Goal: Task Accomplishment & Management: Manage account settings

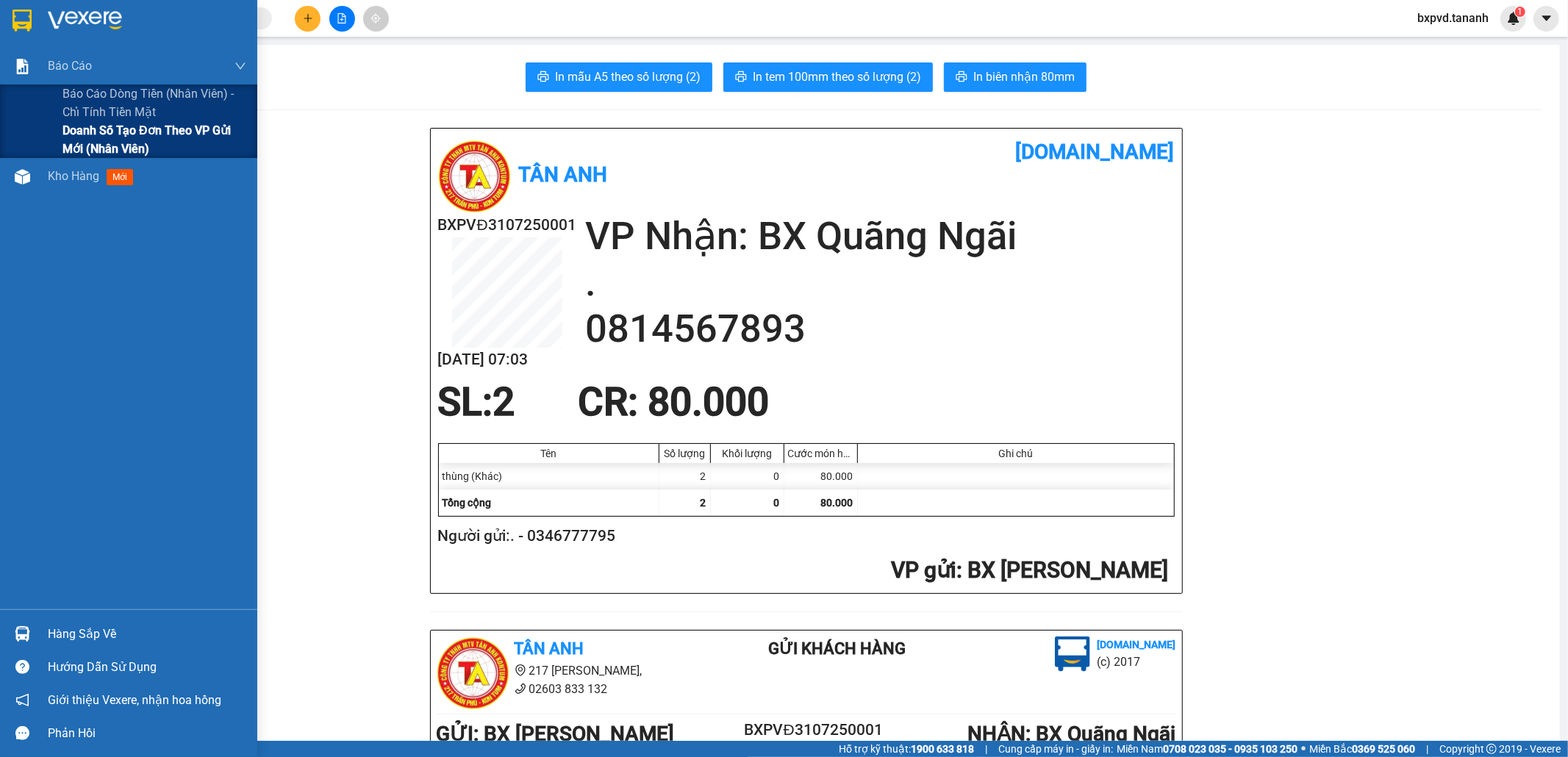
click at [90, 141] on span "Doanh số tạo đơn theo VP gửi mới (nhân viên)" at bounding box center [154, 139] width 183 height 37
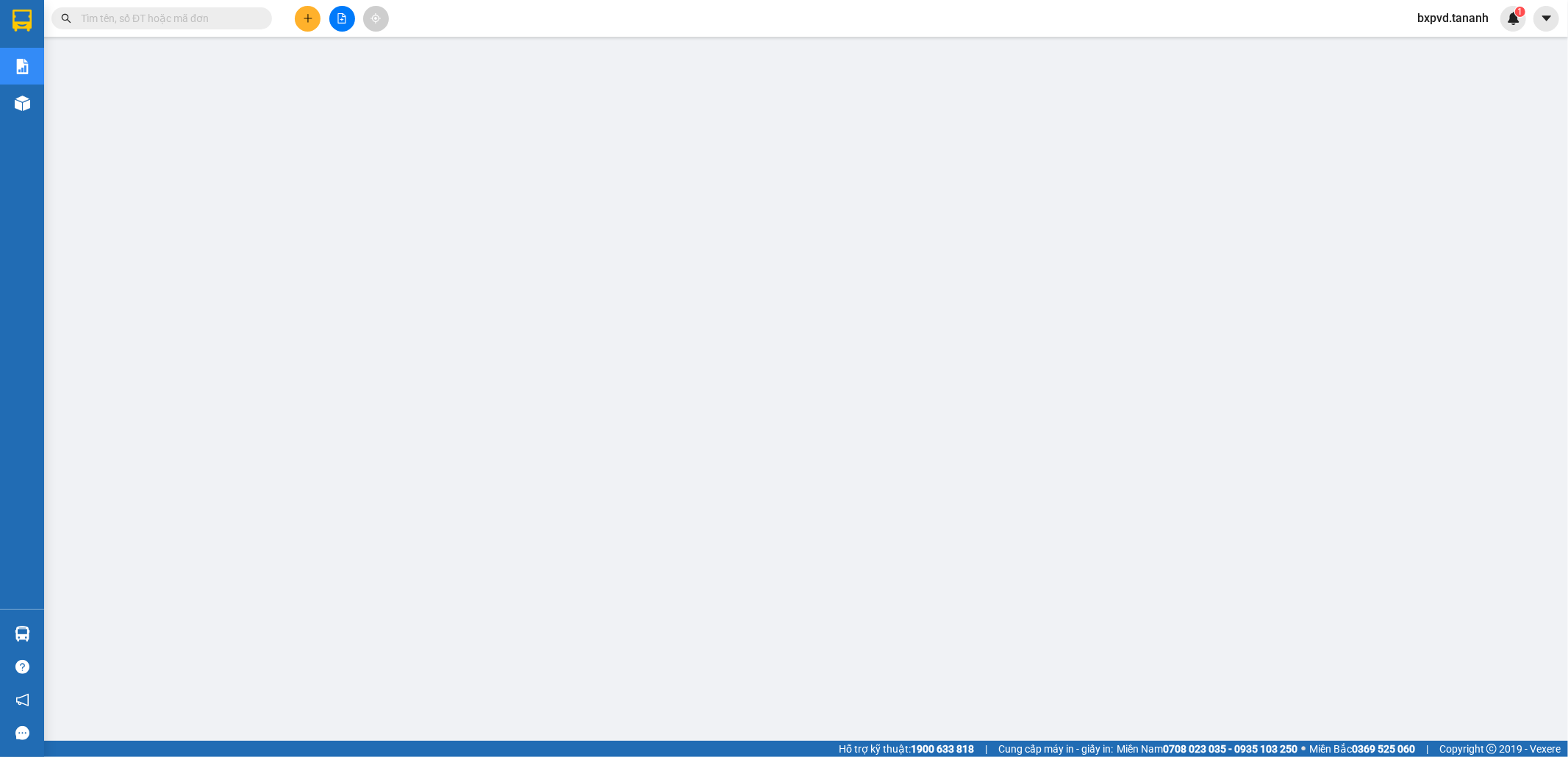
click at [1446, 17] on span "bxpvd.tananh" at bounding box center [1452, 18] width 95 height 18
click at [1446, 42] on span "Đăng xuất" at bounding box center [1460, 45] width 64 height 16
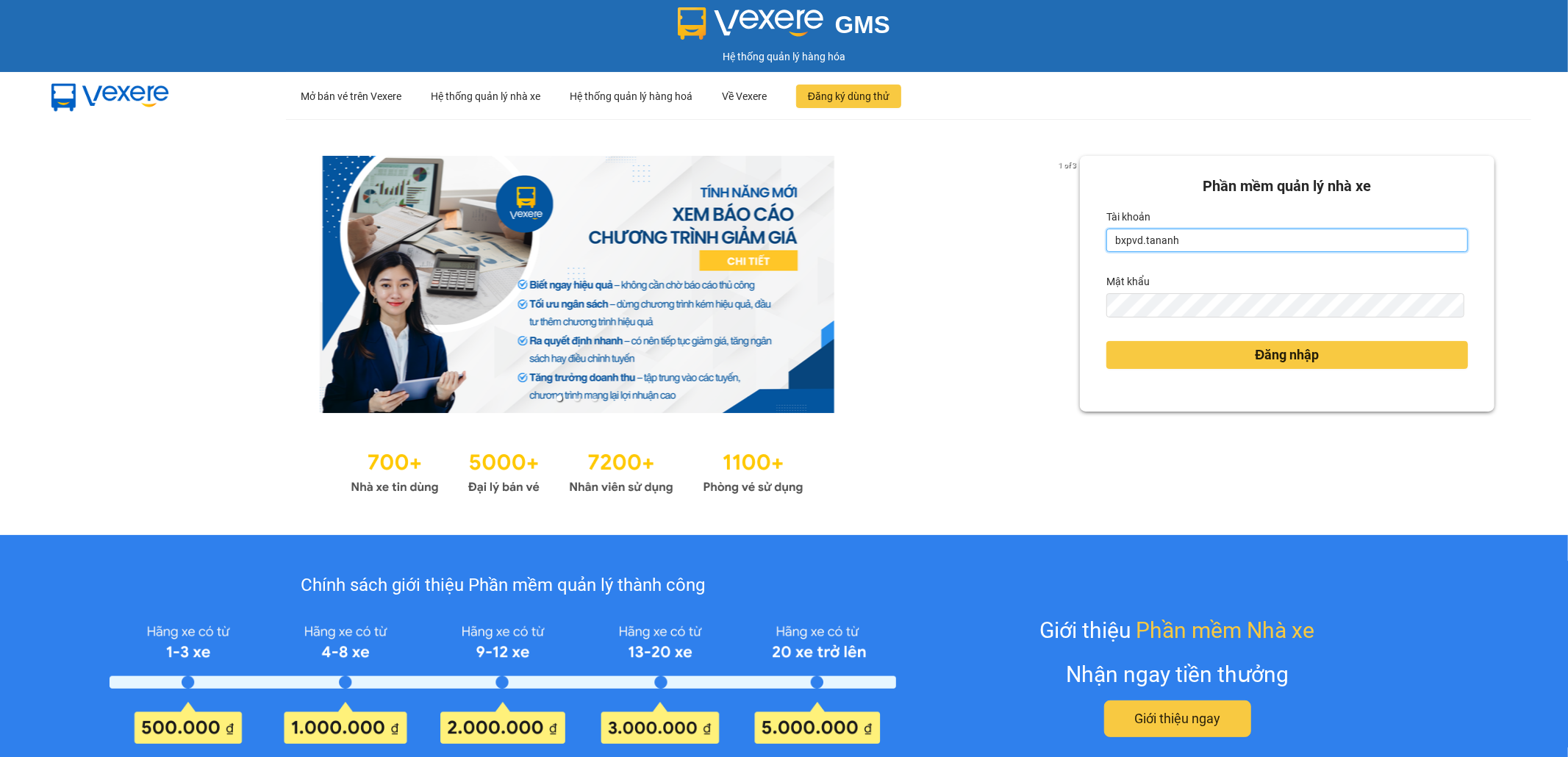
click at [1310, 238] on input "bxpvd.tananh" at bounding box center [1287, 240] width 361 height 23
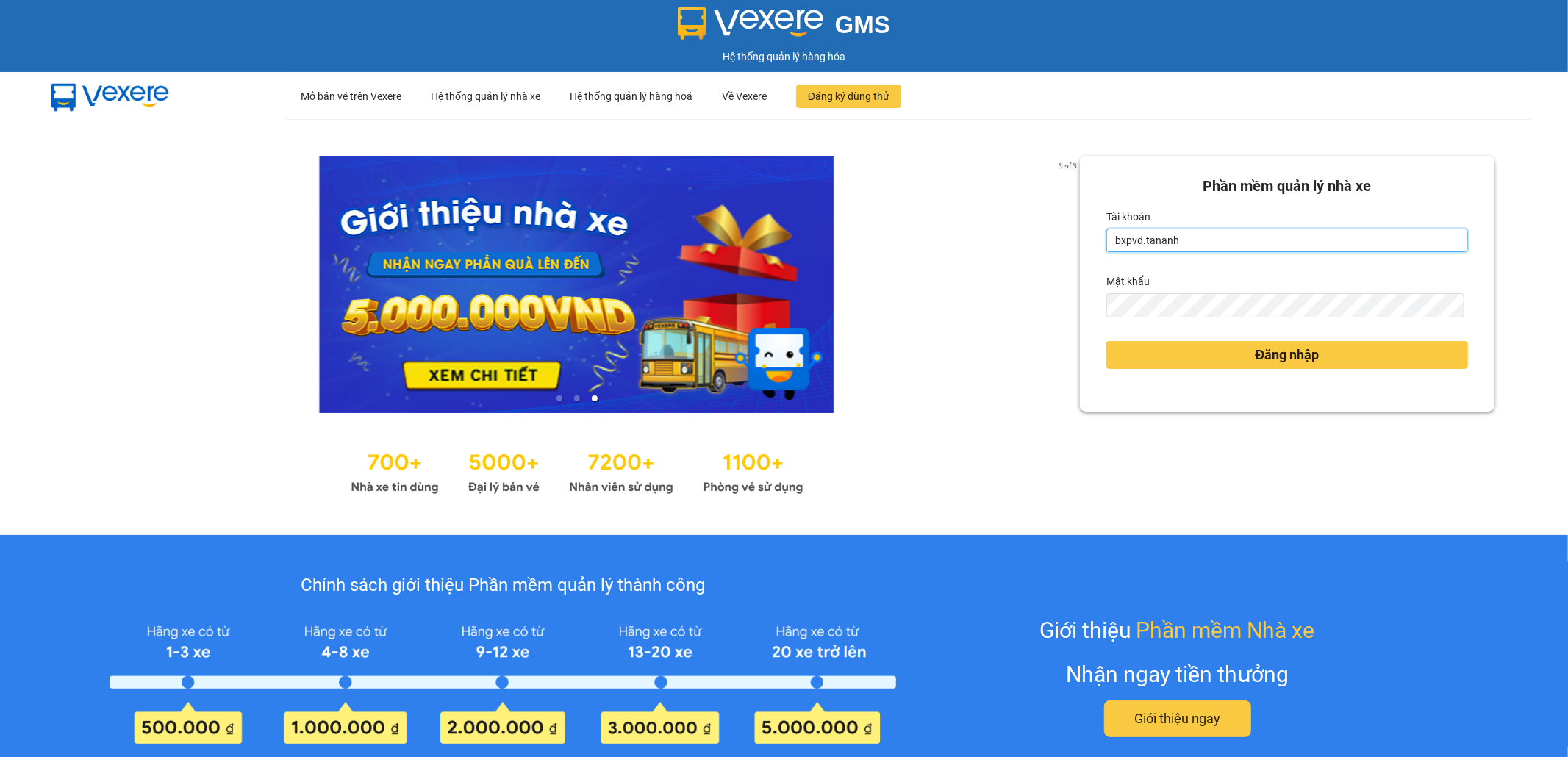
type input "bxmd.tananh"
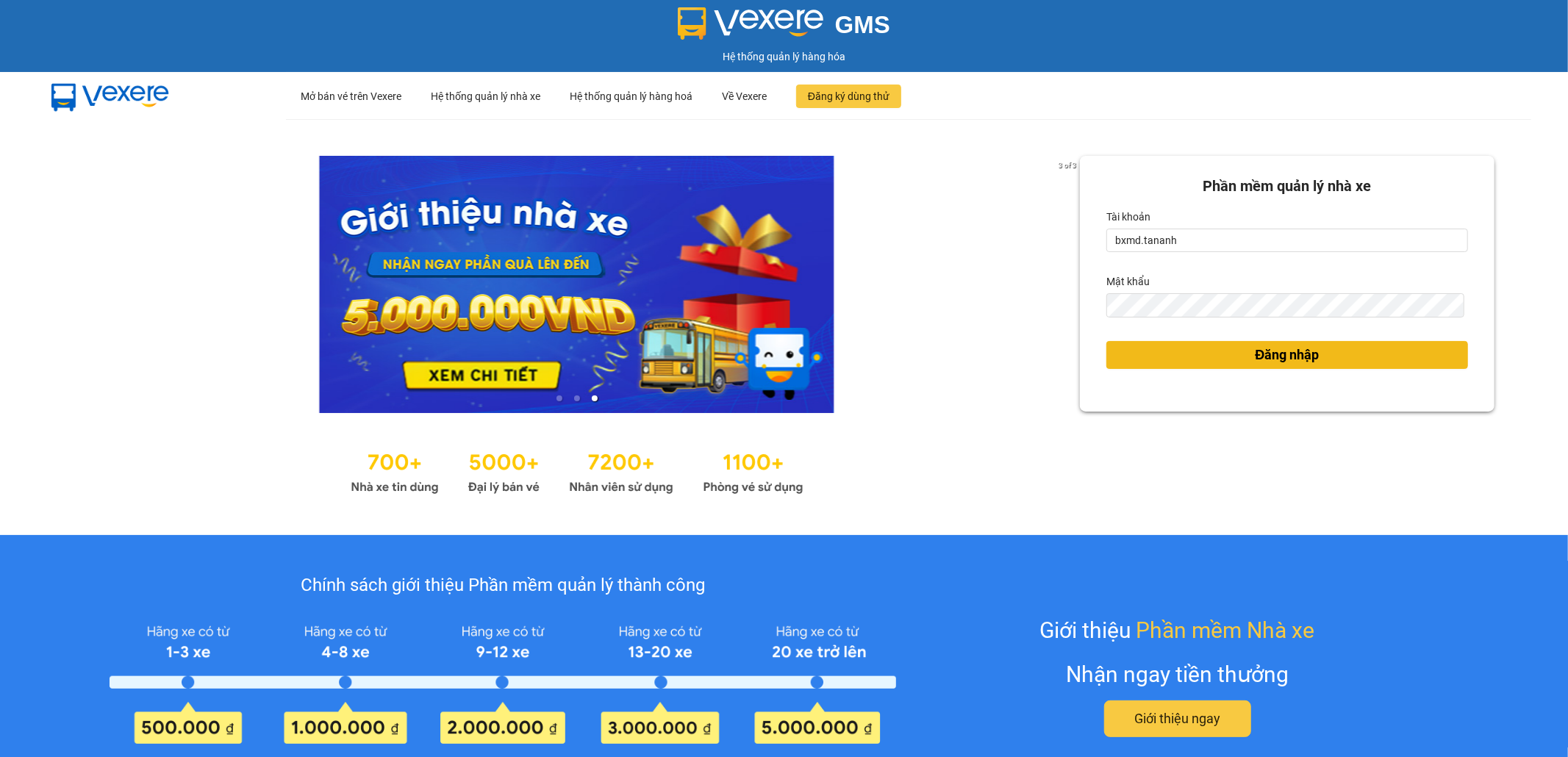
click at [1229, 354] on button "Đăng nhập" at bounding box center [1287, 354] width 361 height 28
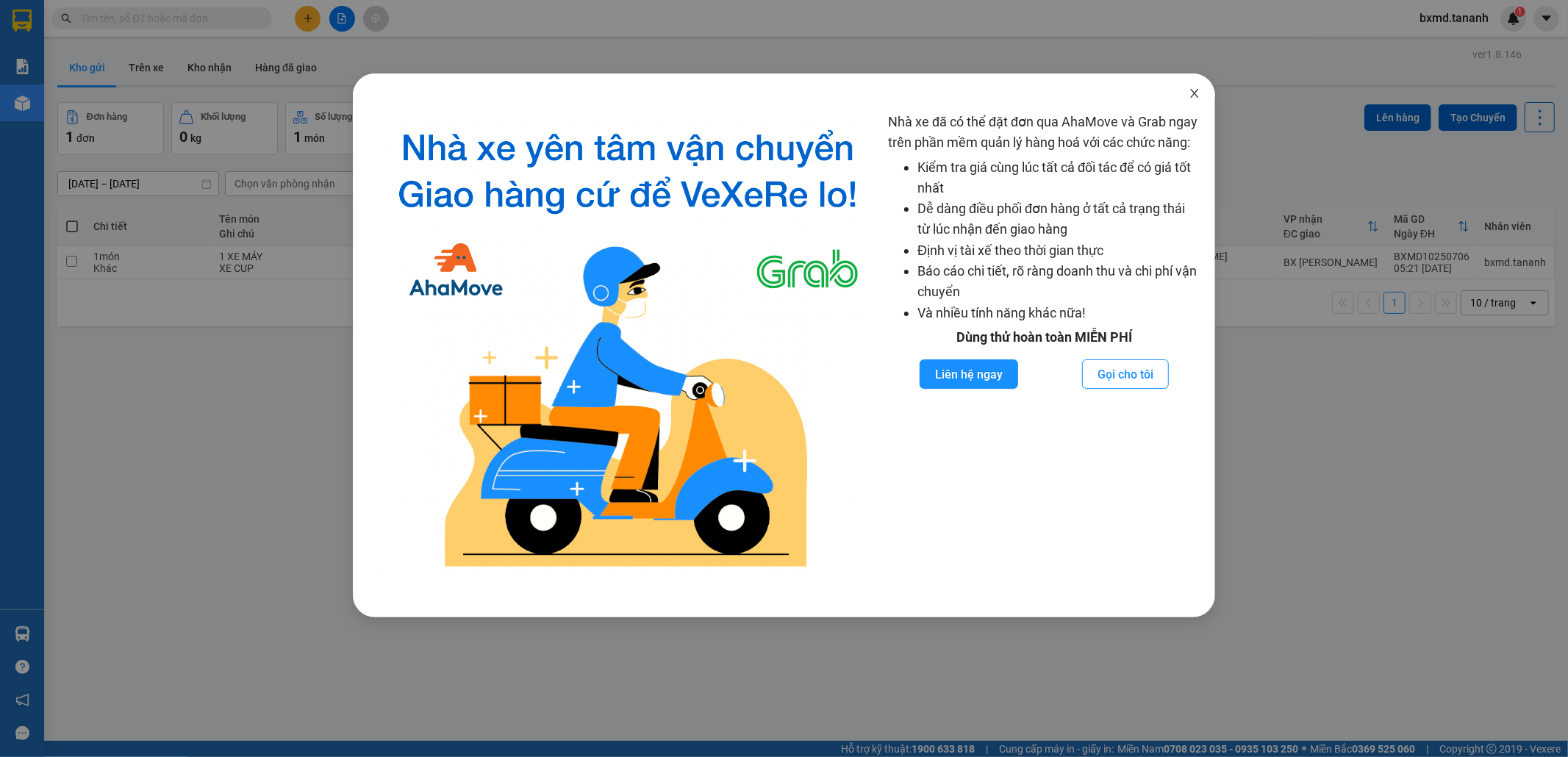
click at [1197, 91] on icon "close" at bounding box center [1194, 93] width 8 height 9
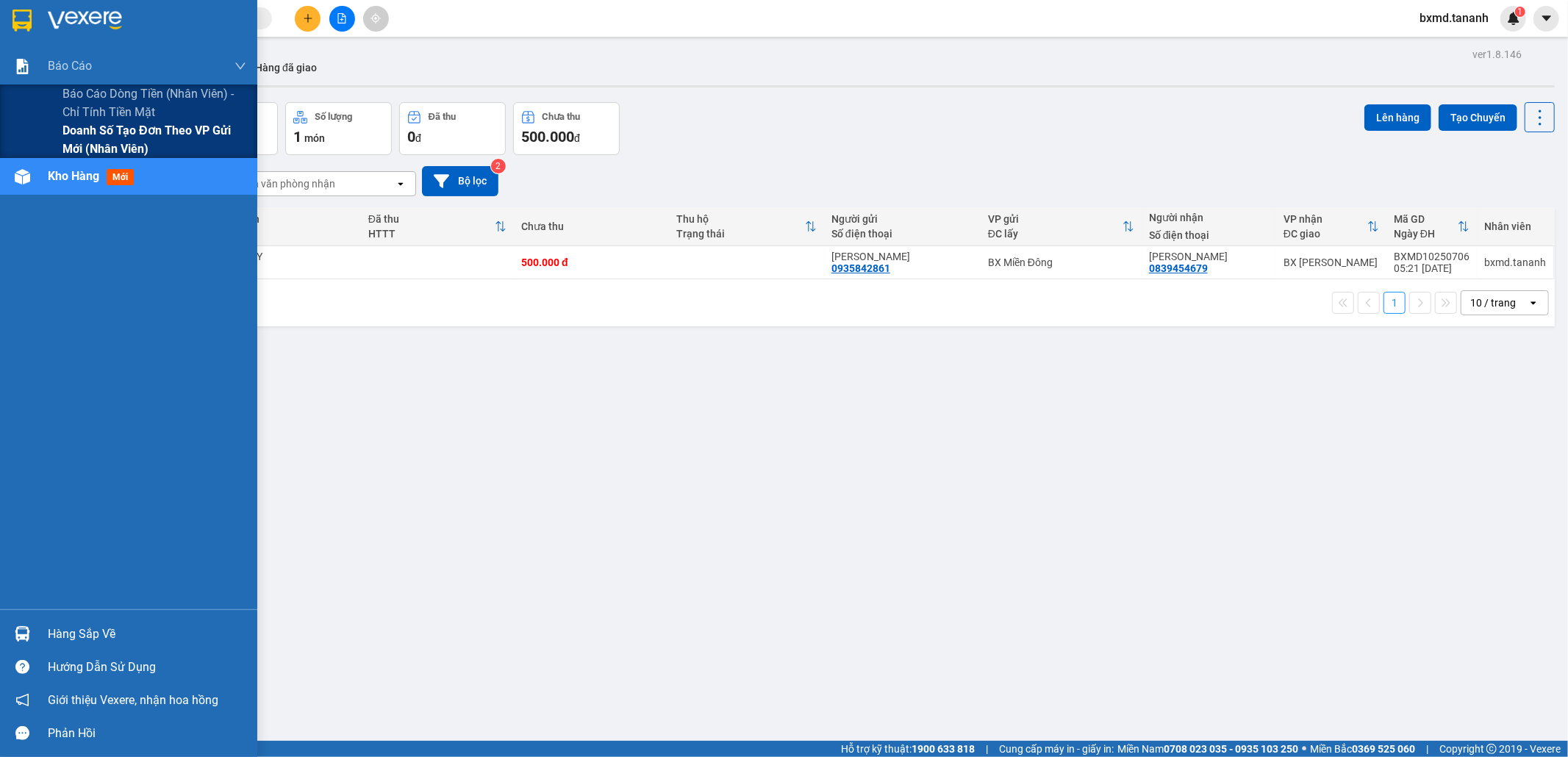
click at [62, 126] on span "Doanh số tạo đơn theo VP gửi mới (nhân viên)" at bounding box center [154, 139] width 183 height 37
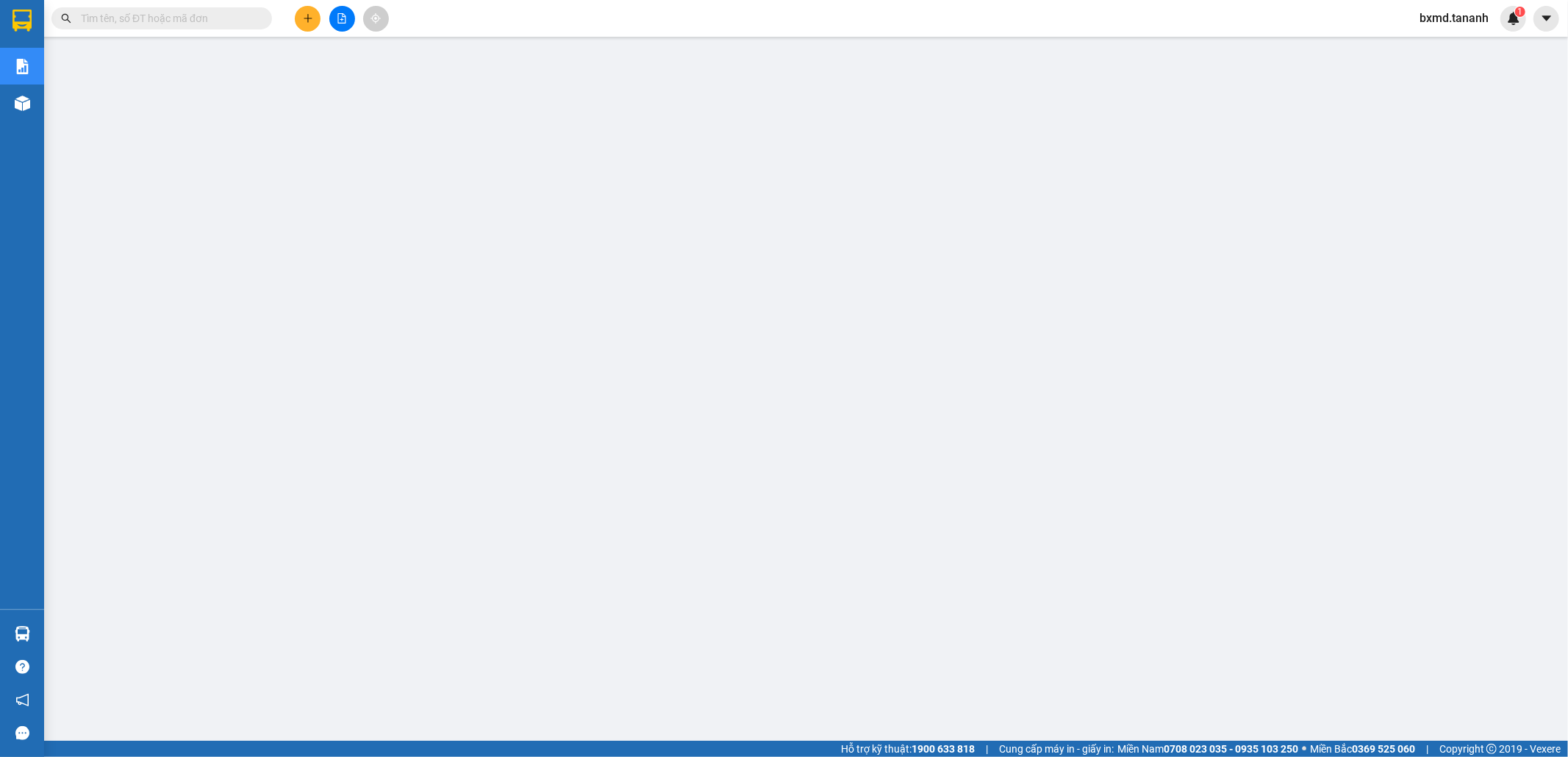
click at [1478, 18] on span "bxmd.tananh" at bounding box center [1454, 18] width 92 height 18
click at [1469, 47] on span "Đăng xuất" at bounding box center [1461, 45] width 61 height 16
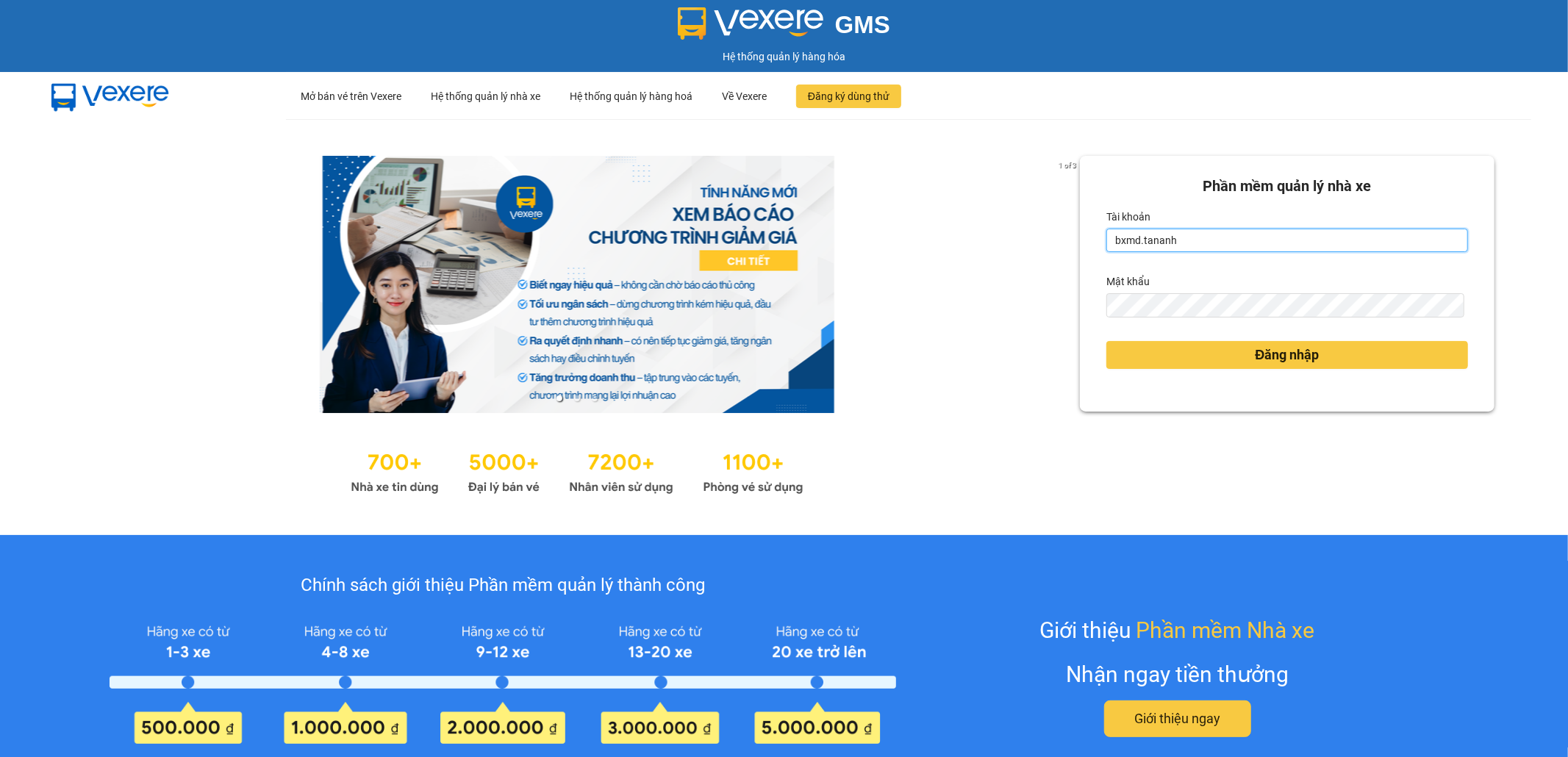
click at [1298, 238] on input "bxmd.tananh" at bounding box center [1287, 240] width 361 height 23
type input "vptt.tananh"
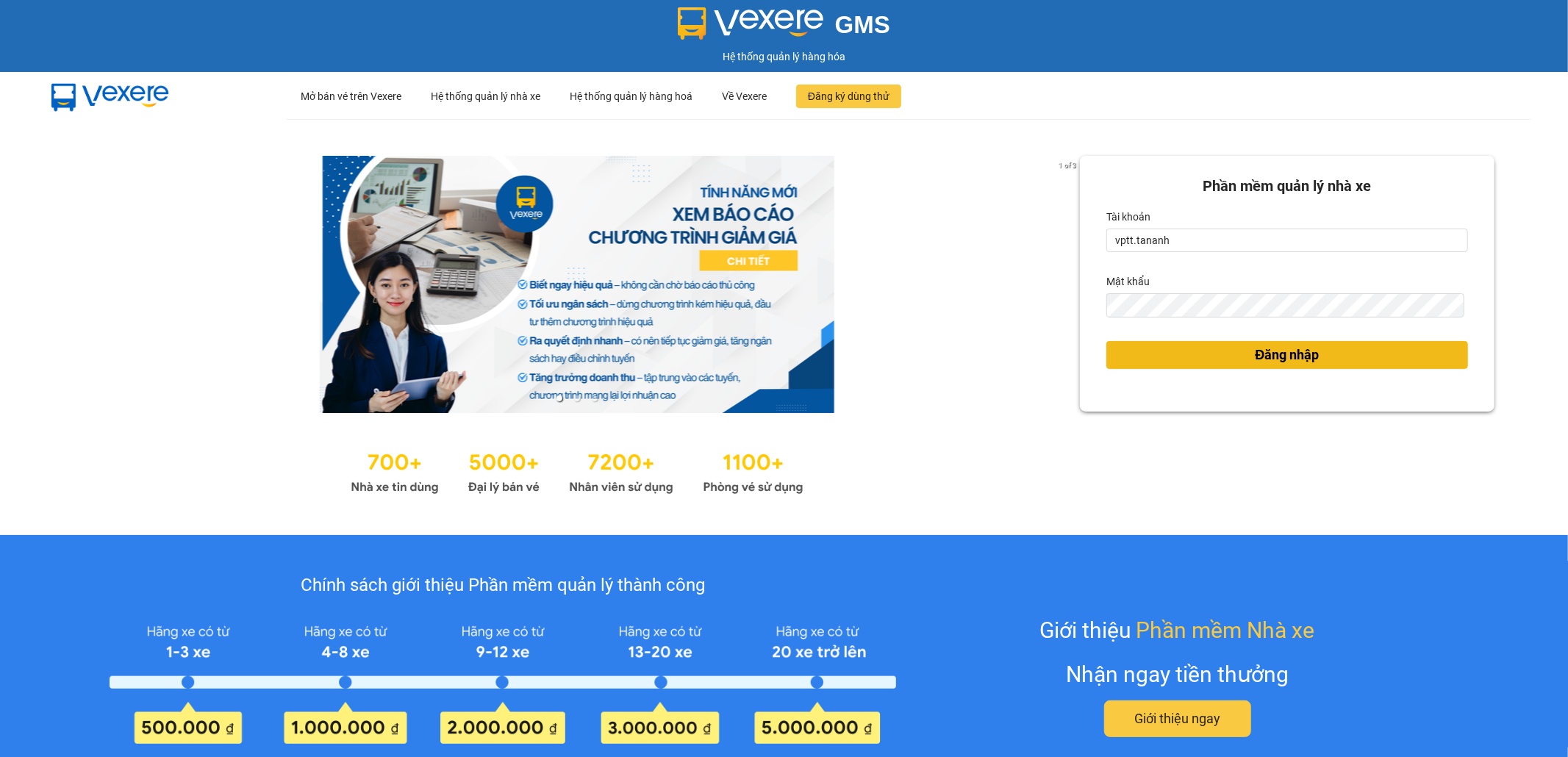
click at [1282, 354] on span "Đăng nhập" at bounding box center [1287, 354] width 64 height 21
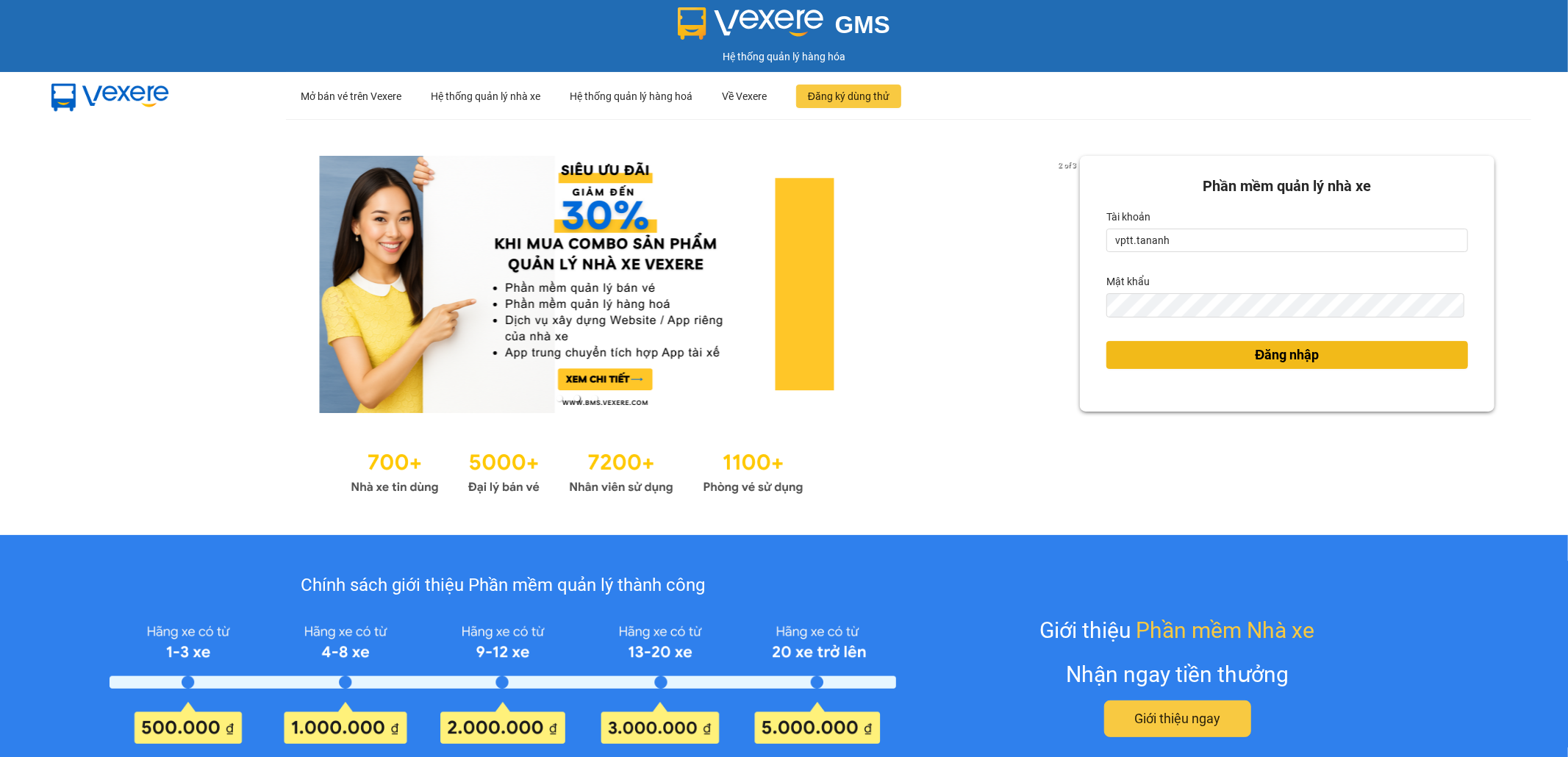
click at [1151, 350] on button "Đăng nhập" at bounding box center [1287, 354] width 361 height 28
click at [1281, 355] on span "Đăng nhập" at bounding box center [1287, 354] width 64 height 21
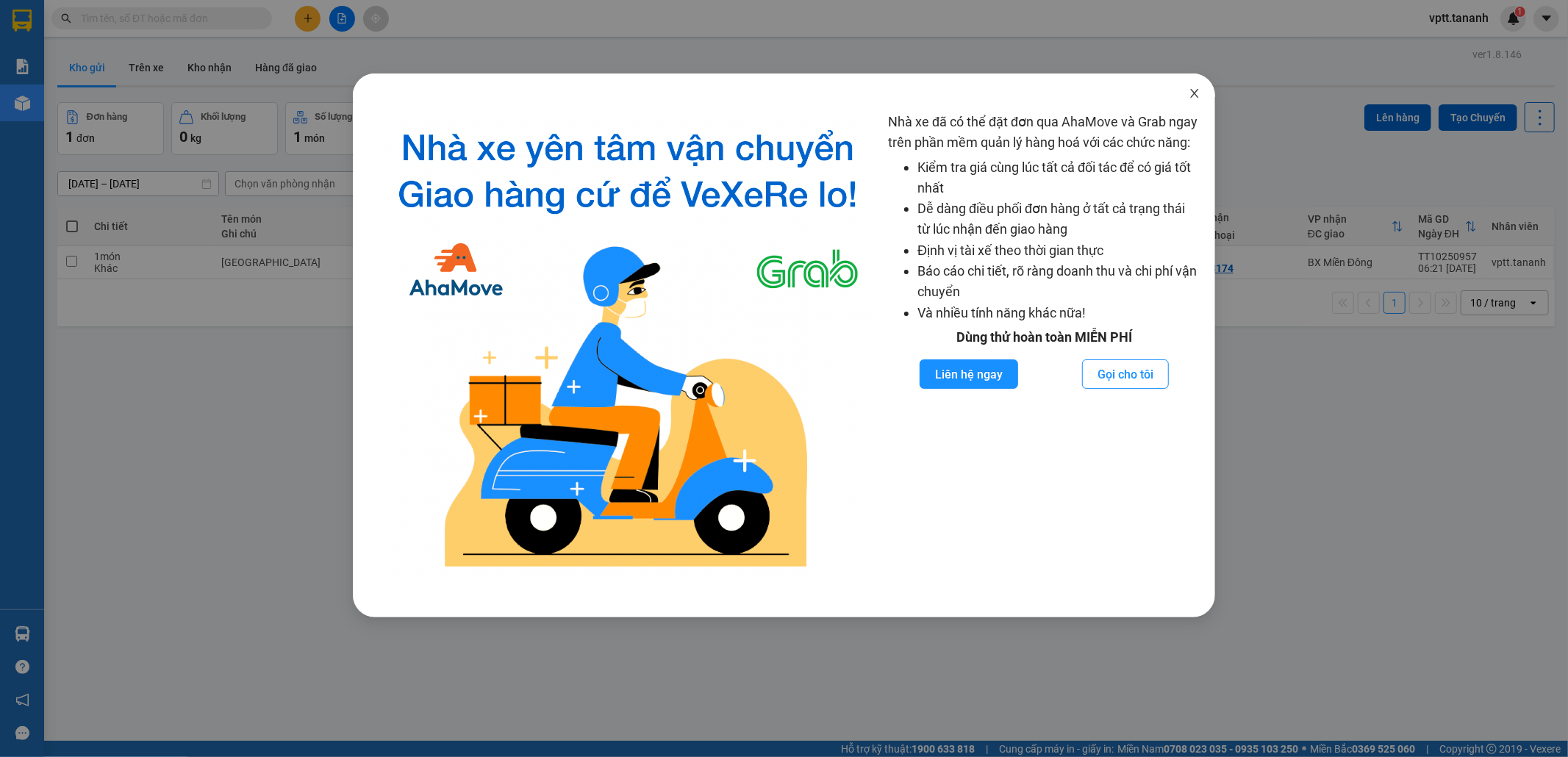
click at [1200, 96] on span "Close" at bounding box center [1195, 94] width 42 height 42
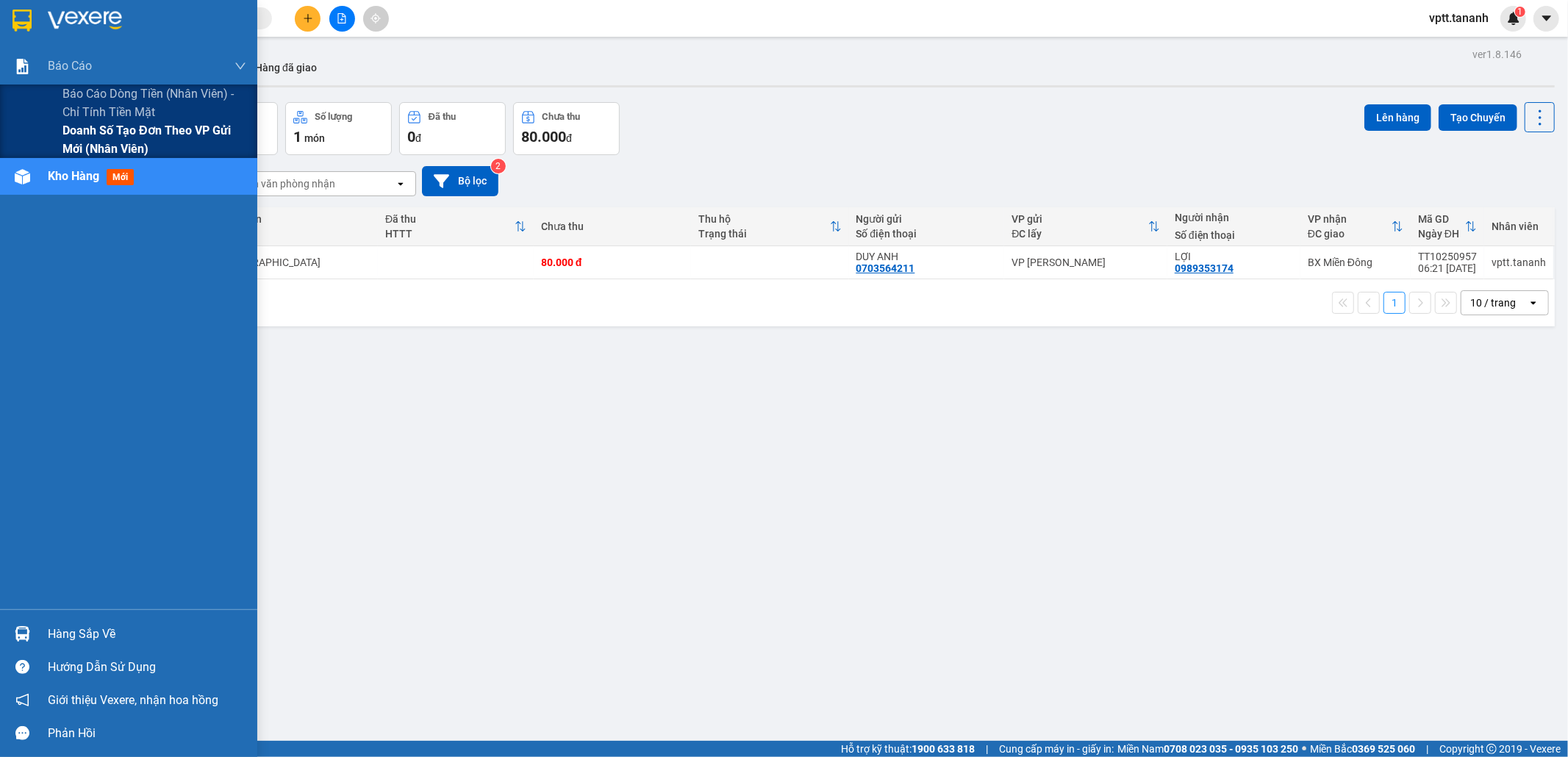
click at [144, 130] on span "Doanh số tạo đơn theo VP gửi mới (nhân viên)" at bounding box center [154, 139] width 183 height 37
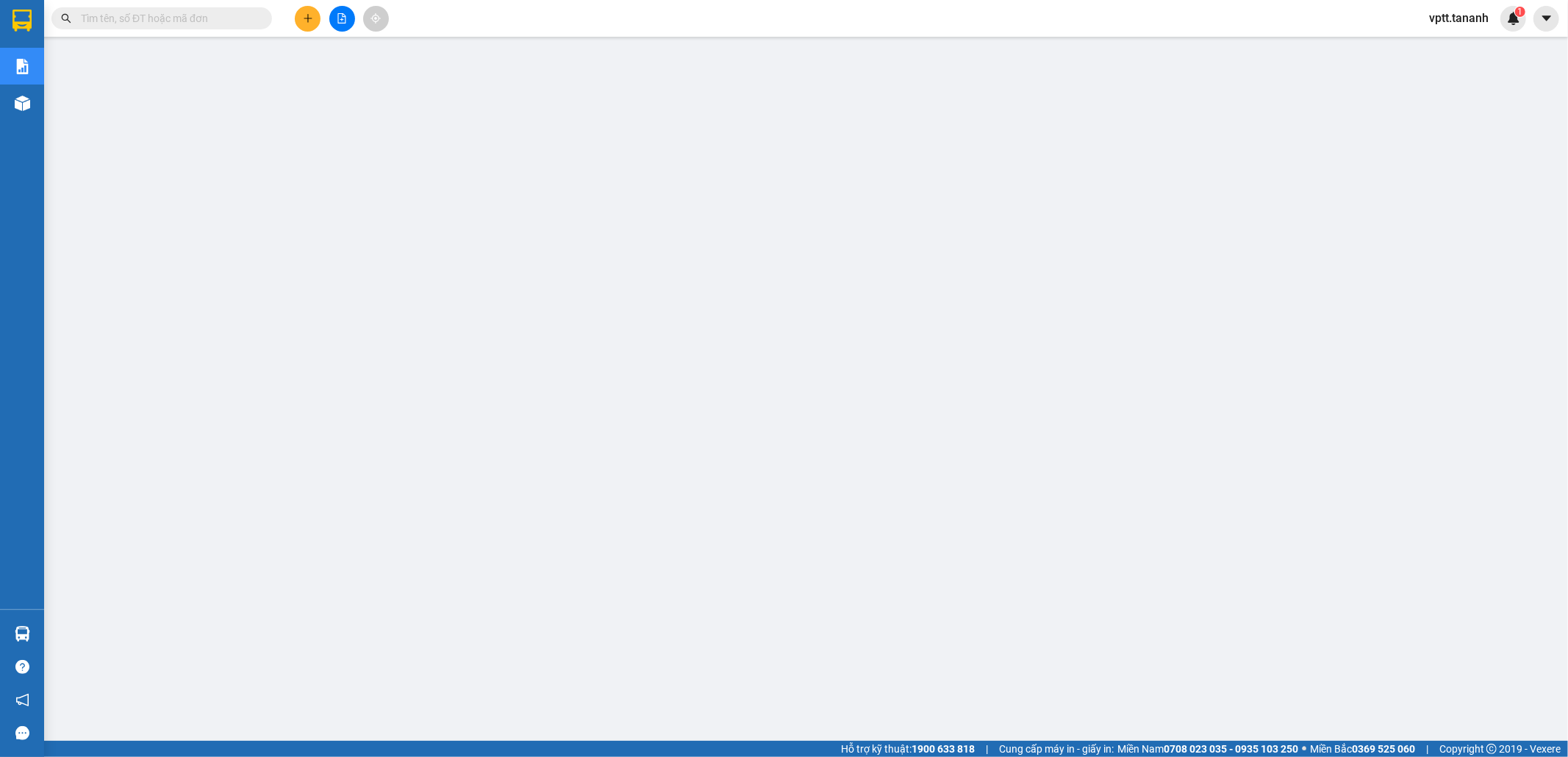
click at [1479, 21] on span "vptt.tananh" at bounding box center [1459, 18] width 83 height 18
click at [1467, 45] on span "Đăng xuất" at bounding box center [1470, 45] width 61 height 16
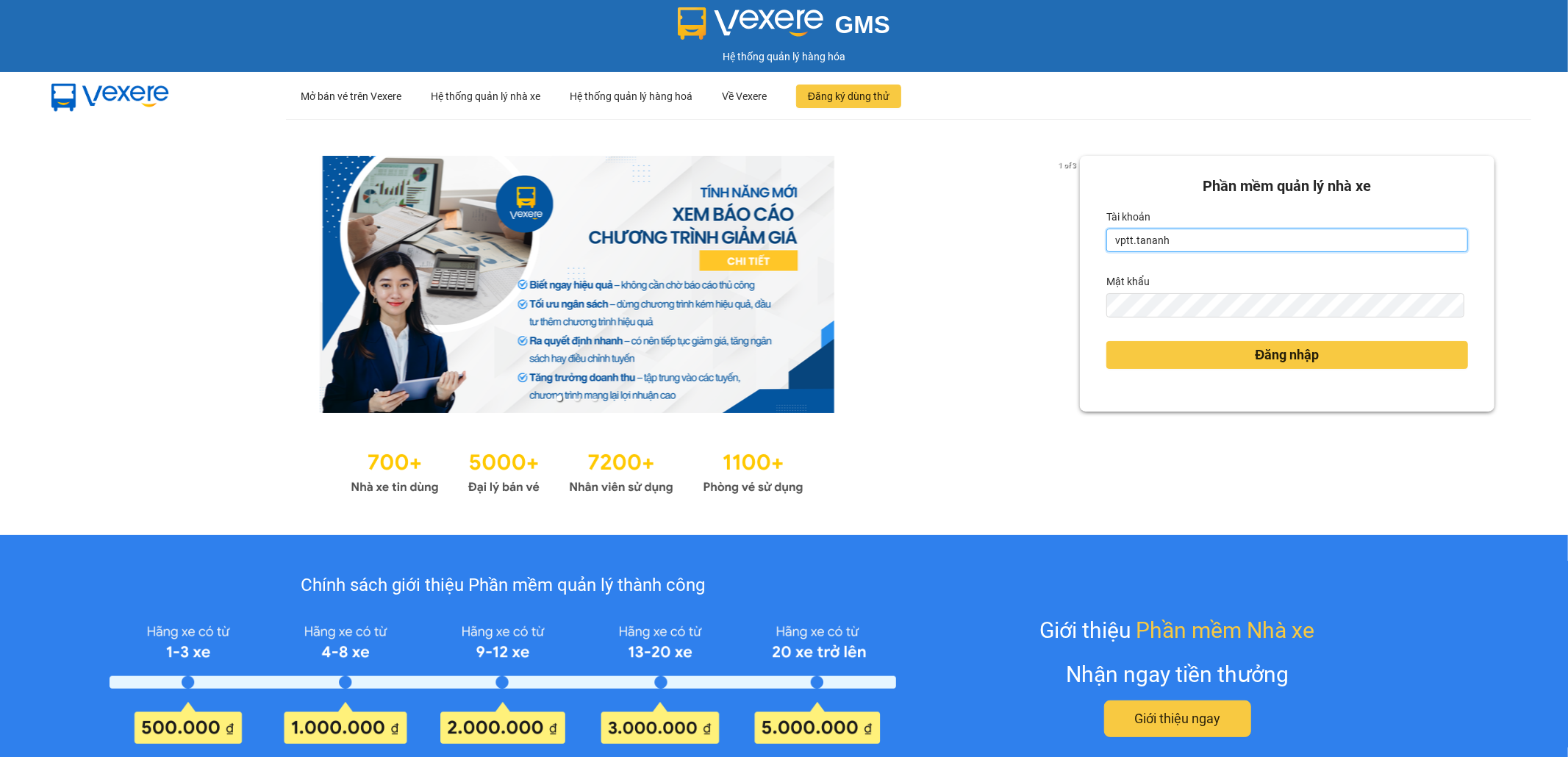
click at [1328, 238] on input "vptt.tananh" at bounding box center [1287, 240] width 361 height 23
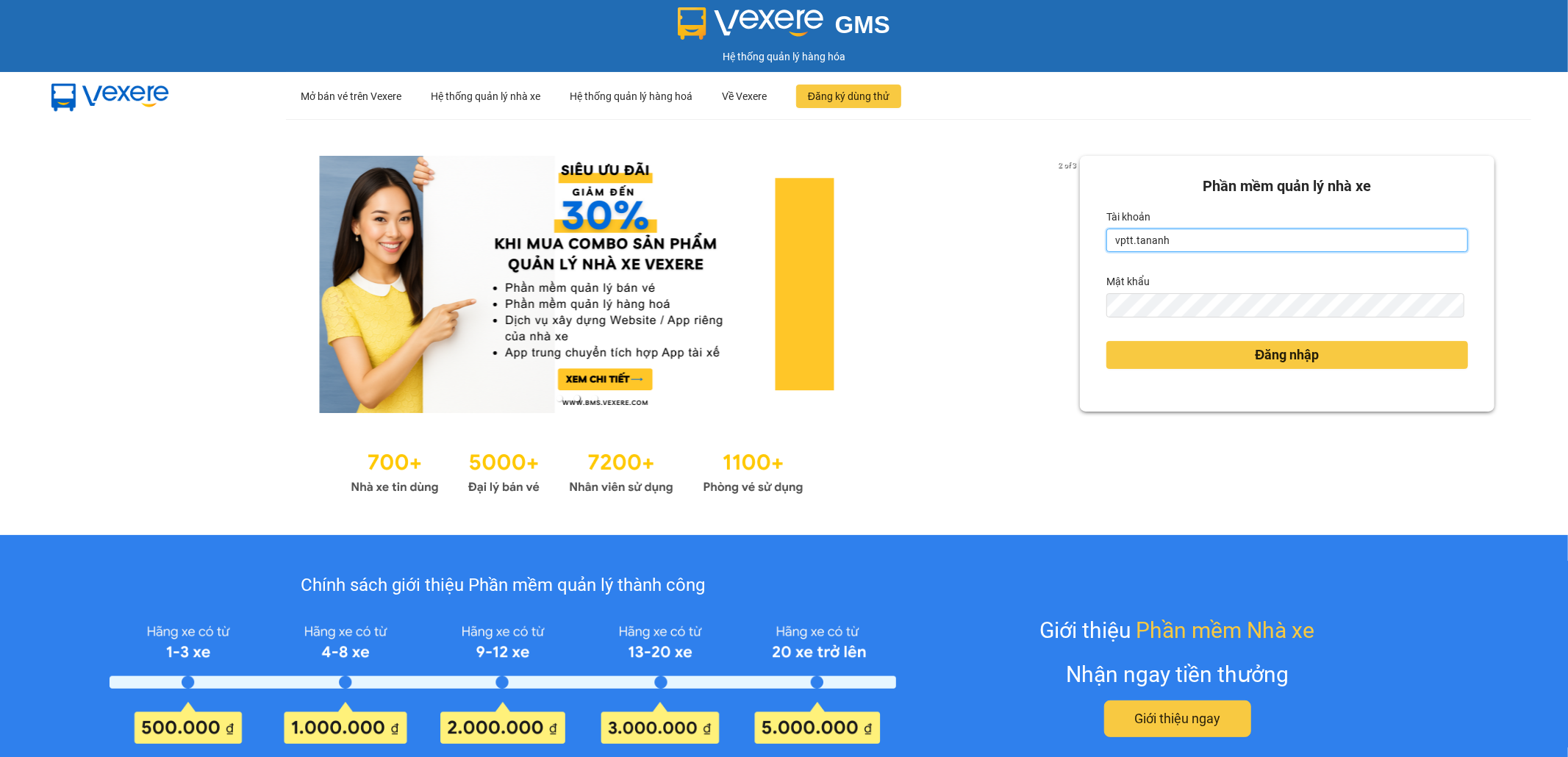
type input "bxpvd.tananh"
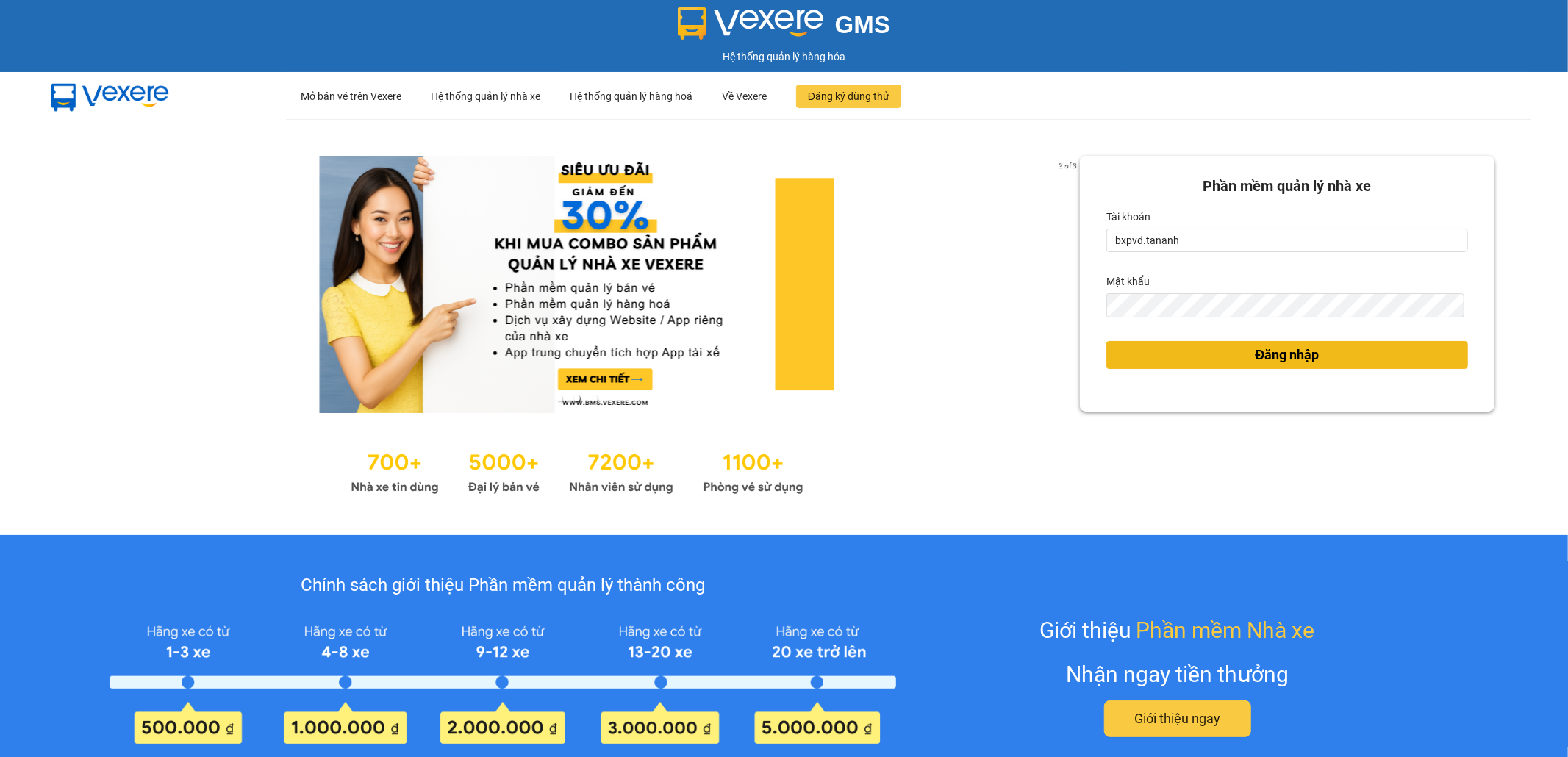
click at [1273, 350] on span "Đăng nhập" at bounding box center [1287, 354] width 64 height 21
